Goal: Task Accomplishment & Management: Manage account settings

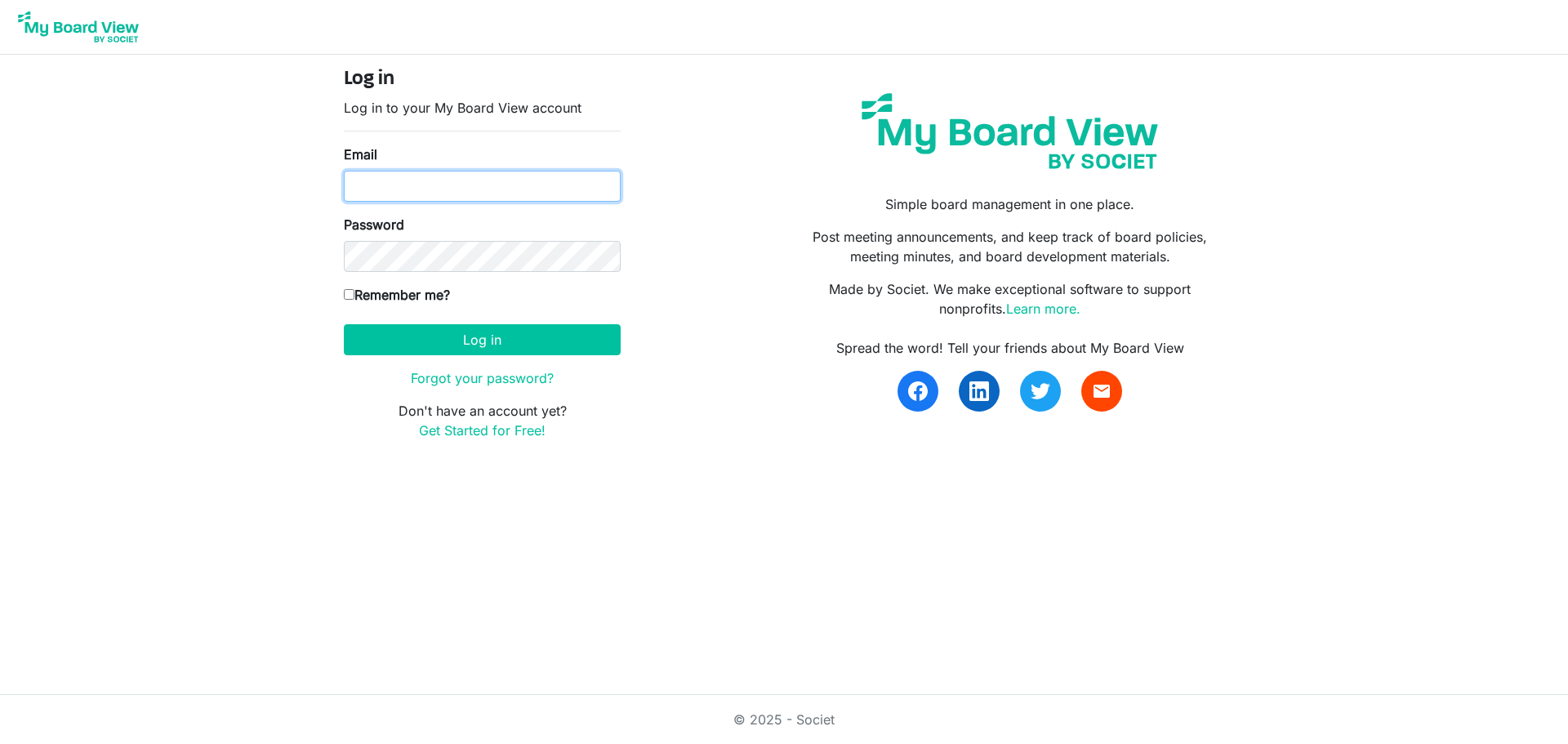
click at [453, 179] on input "Email" at bounding box center [481, 186] width 277 height 31
type input "t"
click at [470, 378] on link "Forgot your password?" at bounding box center [482, 378] width 143 height 16
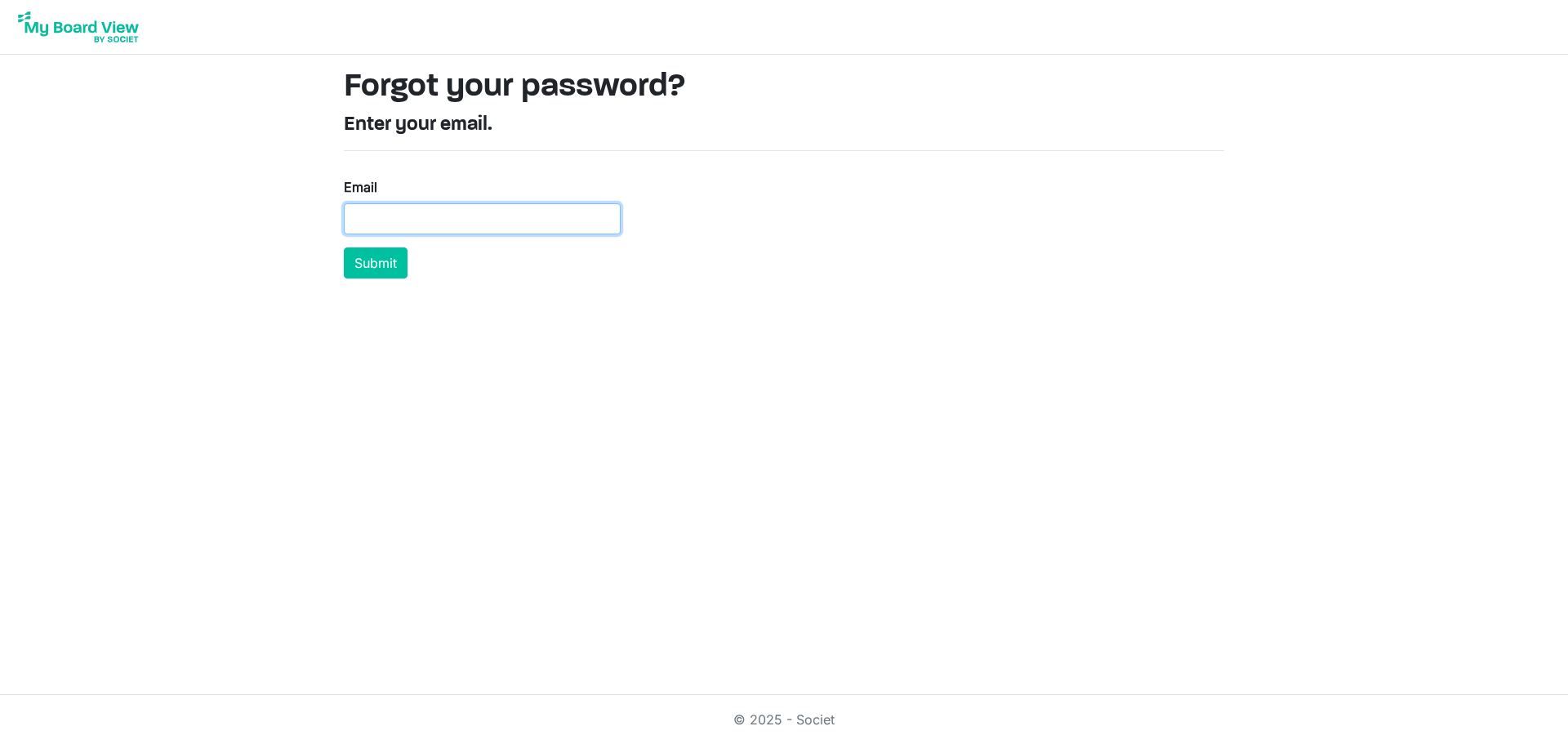
click at [487, 222] on input "Email" at bounding box center [481, 218] width 277 height 31
type input "[EMAIL_ADDRESS][DOMAIN_NAME]"
click at [344, 248] on button "Submit" at bounding box center [375, 263] width 63 height 31
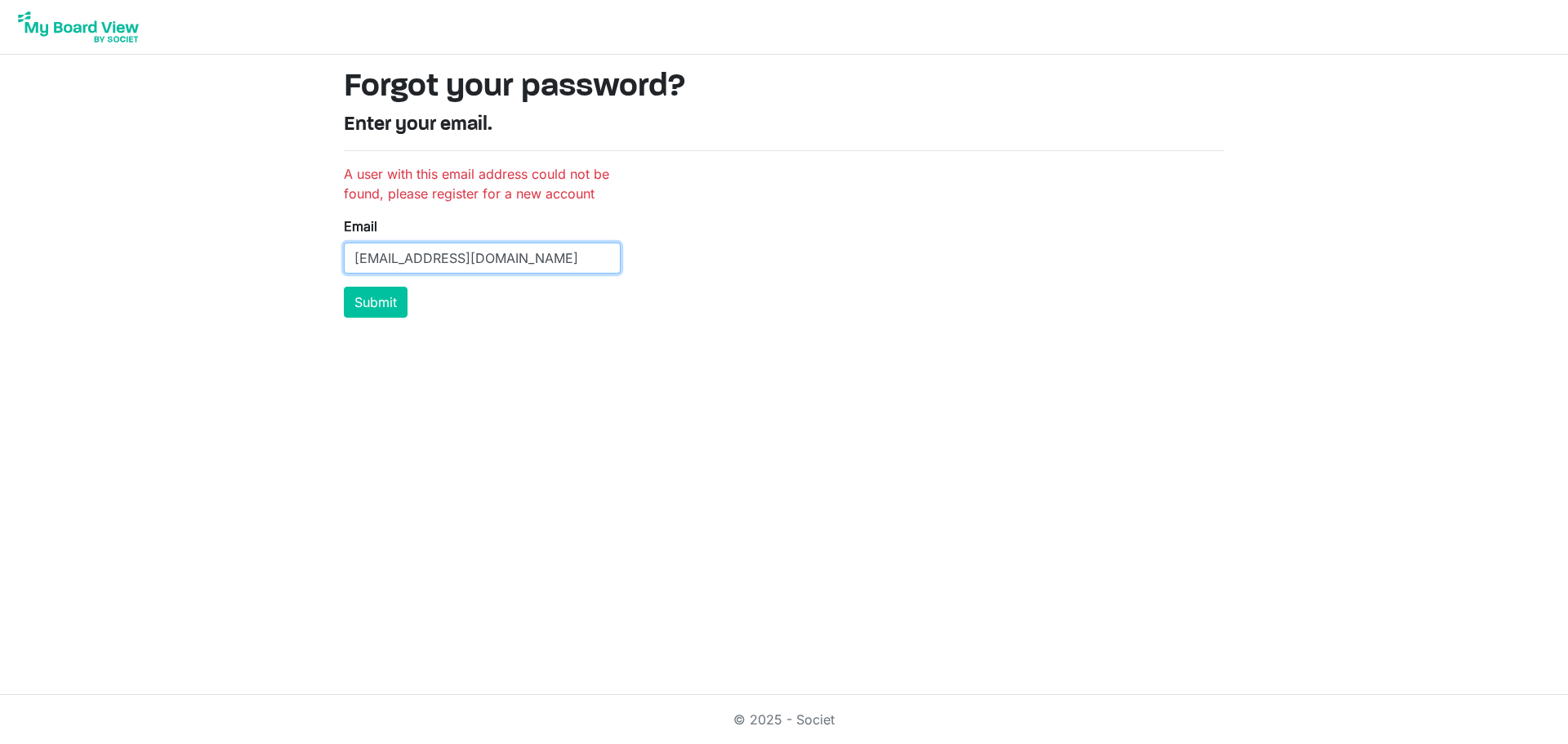
drag, startPoint x: 525, startPoint y: 261, endPoint x: 87, endPoint y: 244, distance: 438.3
click at [87, 244] on body "Forgot your password? Enter your email. A user with this email address could no…" at bounding box center [784, 165] width 1568 height 331
type input "tom.hicks@edwardjones.com"
click at [344, 287] on button "Submit" at bounding box center [375, 302] width 63 height 31
